Goal: Information Seeking & Learning: Learn about a topic

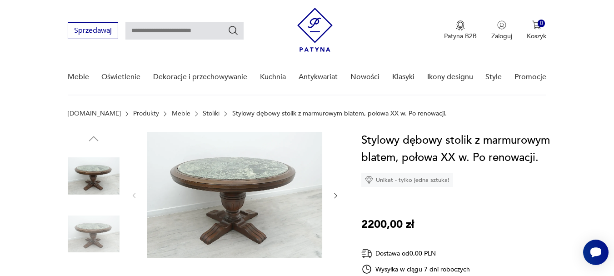
click at [337, 194] on icon "button" at bounding box center [336, 196] width 8 height 8
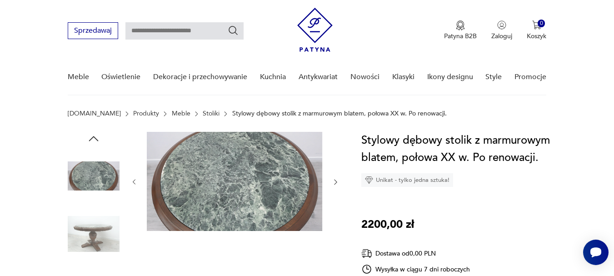
click at [337, 194] on div at bounding box center [234, 182] width 209 height 100
click at [334, 185] on icon "button" at bounding box center [336, 182] width 8 height 8
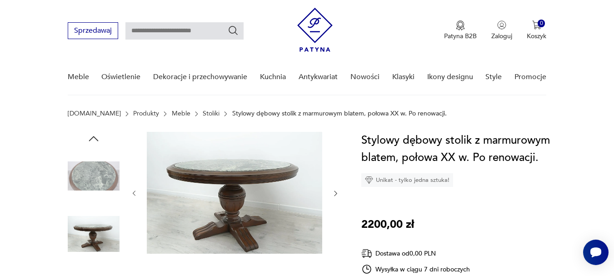
click at [334, 185] on div at bounding box center [234, 193] width 209 height 123
click at [239, 172] on img at bounding box center [235, 193] width 176 height 122
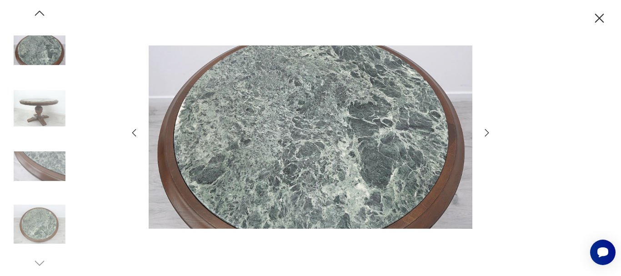
click at [488, 134] on icon "button" at bounding box center [486, 132] width 11 height 11
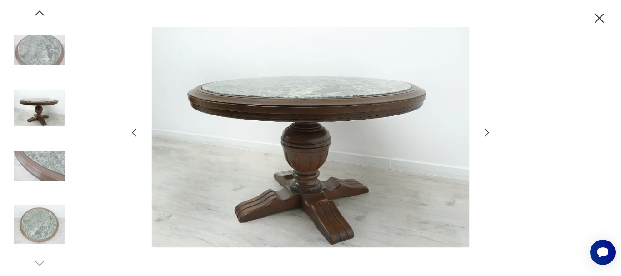
click at [488, 134] on icon "button" at bounding box center [486, 132] width 11 height 11
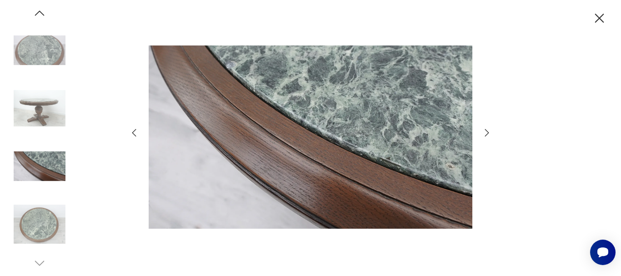
click at [488, 134] on icon "button" at bounding box center [486, 132] width 11 height 11
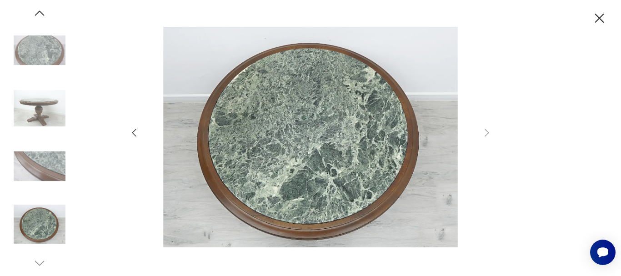
click at [37, 229] on img at bounding box center [40, 224] width 52 height 52
click at [57, 222] on img at bounding box center [40, 224] width 52 height 52
click at [58, 158] on img at bounding box center [40, 166] width 52 height 52
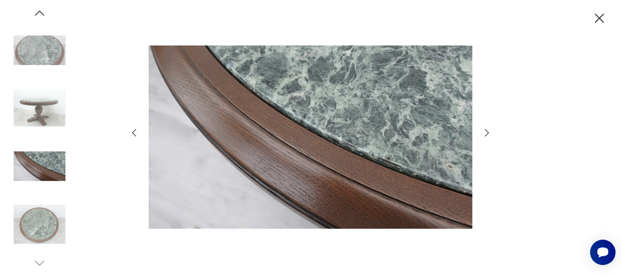
click at [54, 110] on img at bounding box center [40, 108] width 52 height 52
